Goal: Transaction & Acquisition: Book appointment/travel/reservation

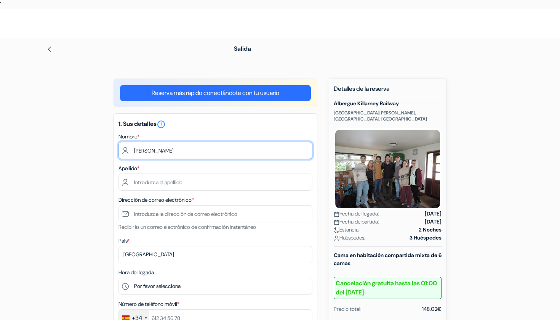
type input "[PERSON_NAME]"
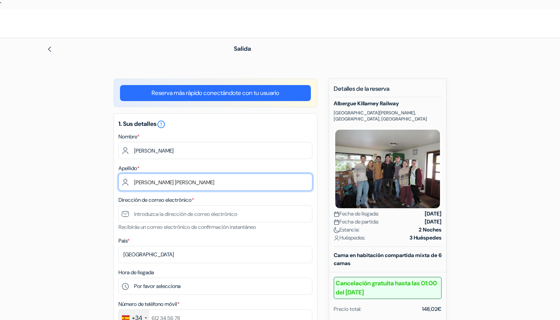
type input "[PERSON_NAME] [PERSON_NAME]"
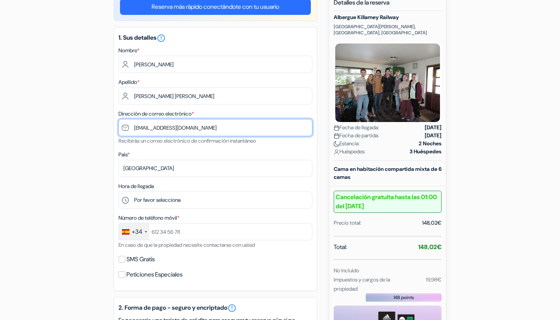
scroll to position [90, 0]
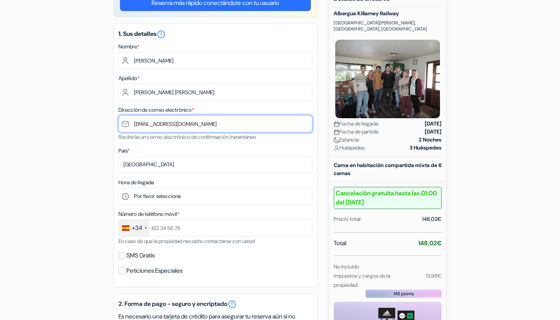
type input "[EMAIL_ADDRESS][DOMAIN_NAME]"
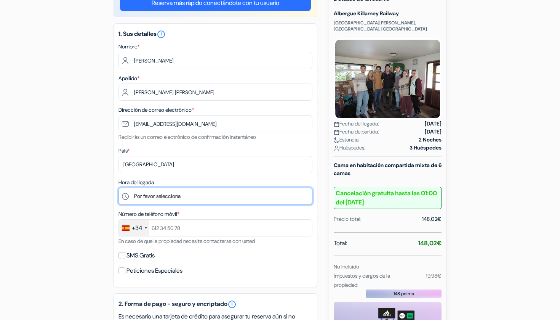
select select "18"
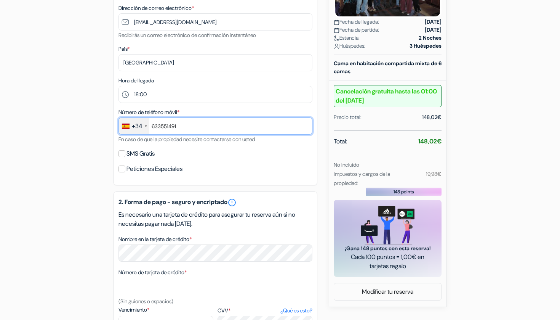
scroll to position [192, 0]
type input "633551491"
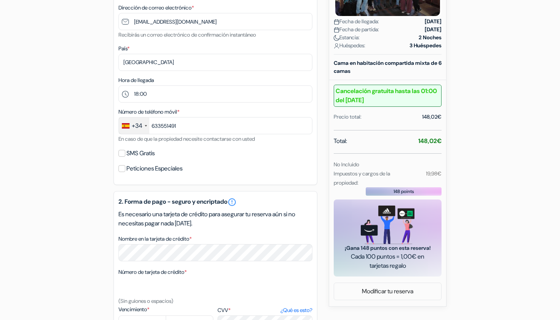
click at [186, 162] on div "1. Sus detalles error_outline Nombre * [PERSON_NAME] Apellido * [PERSON_NAME] […" at bounding box center [216, 53] width 204 height 264
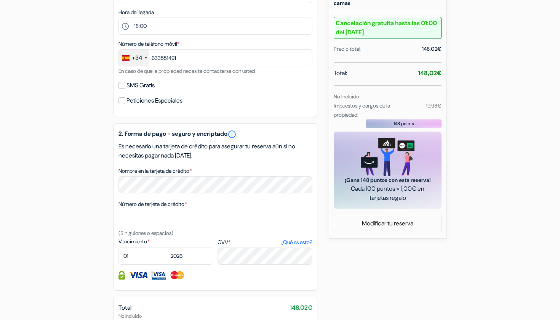
scroll to position [265, 0]
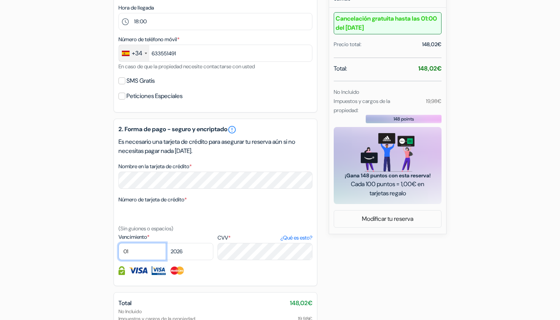
select select "12"
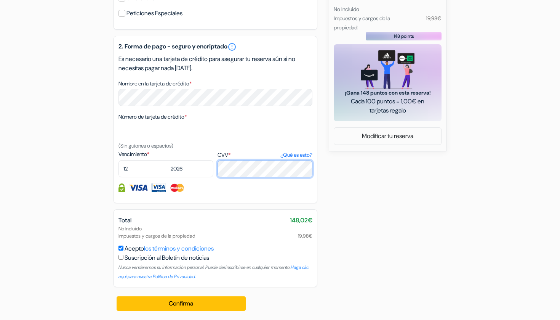
scroll to position [347, 0]
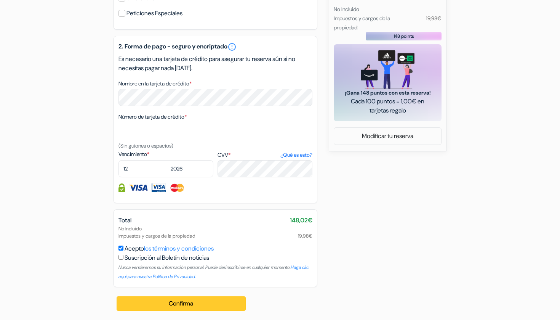
click at [175, 300] on button "Confirma Loading..." at bounding box center [181, 303] width 129 height 14
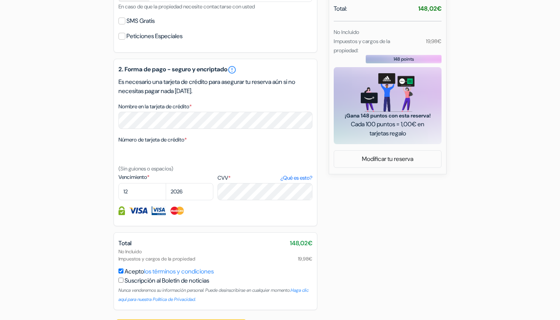
scroll to position [324, 0]
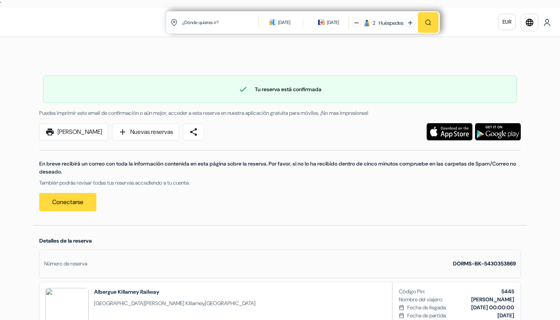
click at [443, 134] on img at bounding box center [450, 131] width 46 height 17
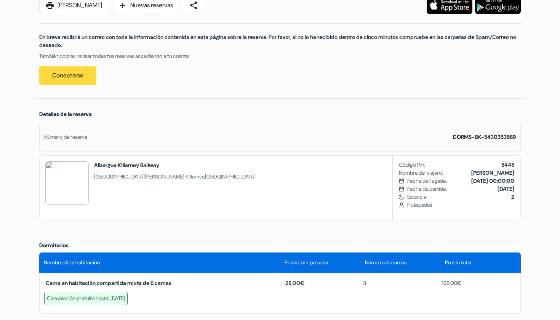
scroll to position [125, 0]
